Goal: Task Accomplishment & Management: Manage account settings

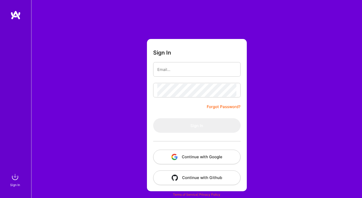
click at [196, 157] on button "Continue with Google" at bounding box center [196, 157] width 87 height 15
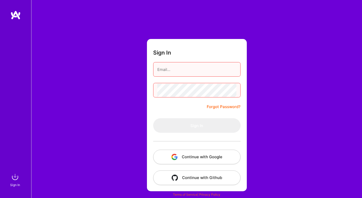
click at [197, 156] on button "Continue with Google" at bounding box center [196, 157] width 87 height 15
click at [186, 72] on input "email" at bounding box center [196, 69] width 79 height 13
type input "ateam.jpoor@insightpartners.com"
click at [262, 122] on div "Sign In ateam.jpoor@insightpartners.com Forgot Password? Sign In Continue with …" at bounding box center [196, 99] width 331 height 198
click at [311, 181] on div "User not found" at bounding box center [329, 181] width 46 height 13
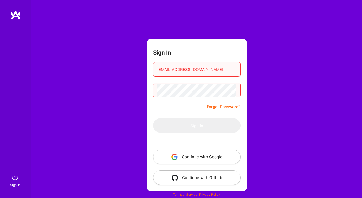
click at [313, 178] on div "User not found" at bounding box center [329, 181] width 46 height 13
click at [314, 182] on img at bounding box center [313, 181] width 3 height 3
click at [198, 155] on button "Continue with Google" at bounding box center [196, 157] width 87 height 15
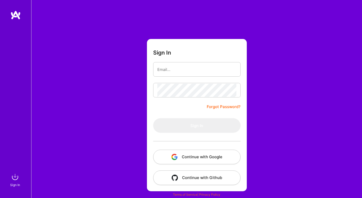
click at [195, 152] on button "Continue with Google" at bounding box center [196, 157] width 87 height 15
